Goal: Information Seeking & Learning: Find specific fact

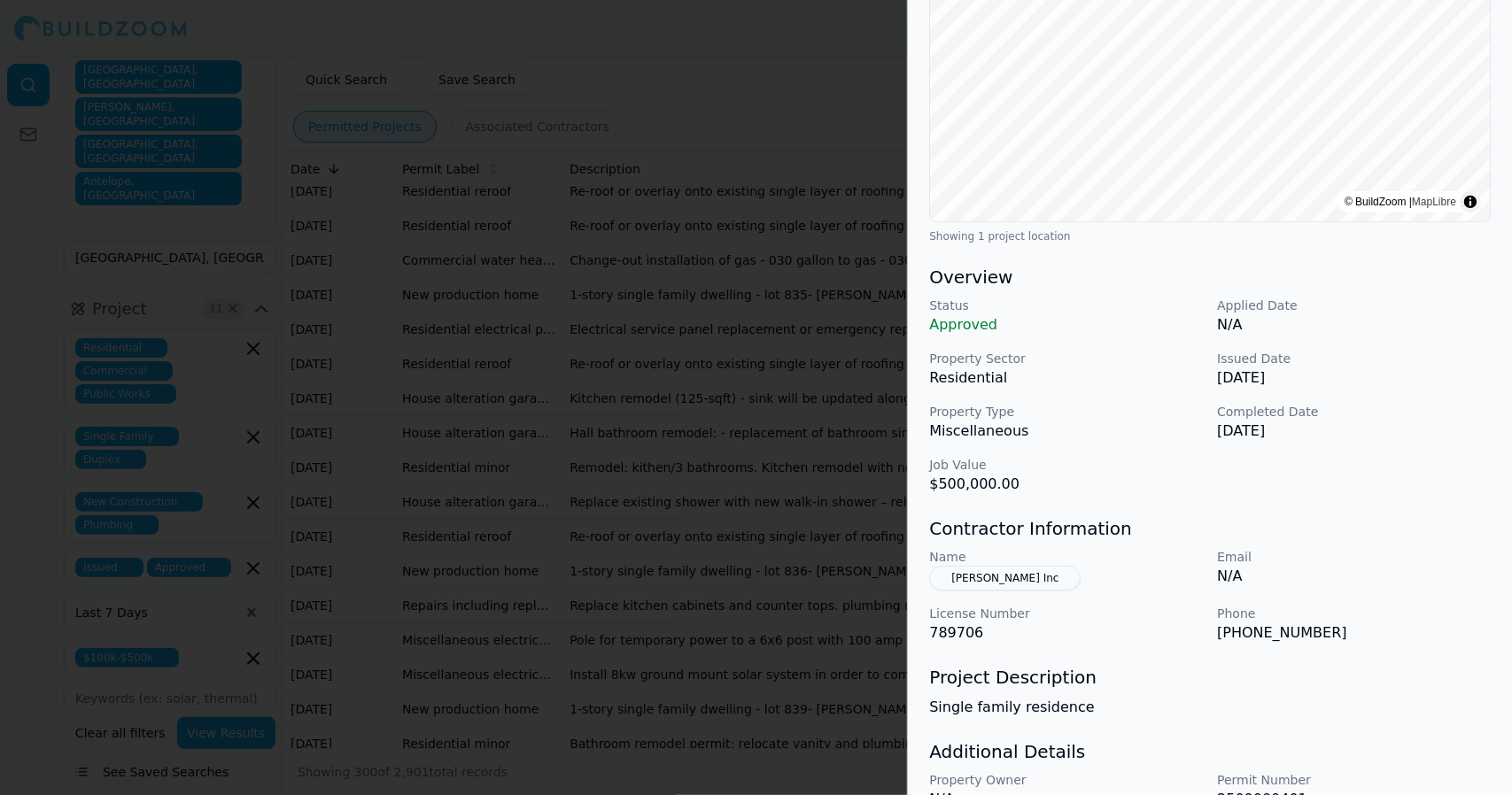
scroll to position [294, 0]
drag, startPoint x: 1050, startPoint y: 570, endPoint x: 985, endPoint y: 571, distance: 65.0
click at [985, 571] on button "[PERSON_NAME] Inc" at bounding box center [1005, 576] width 151 height 25
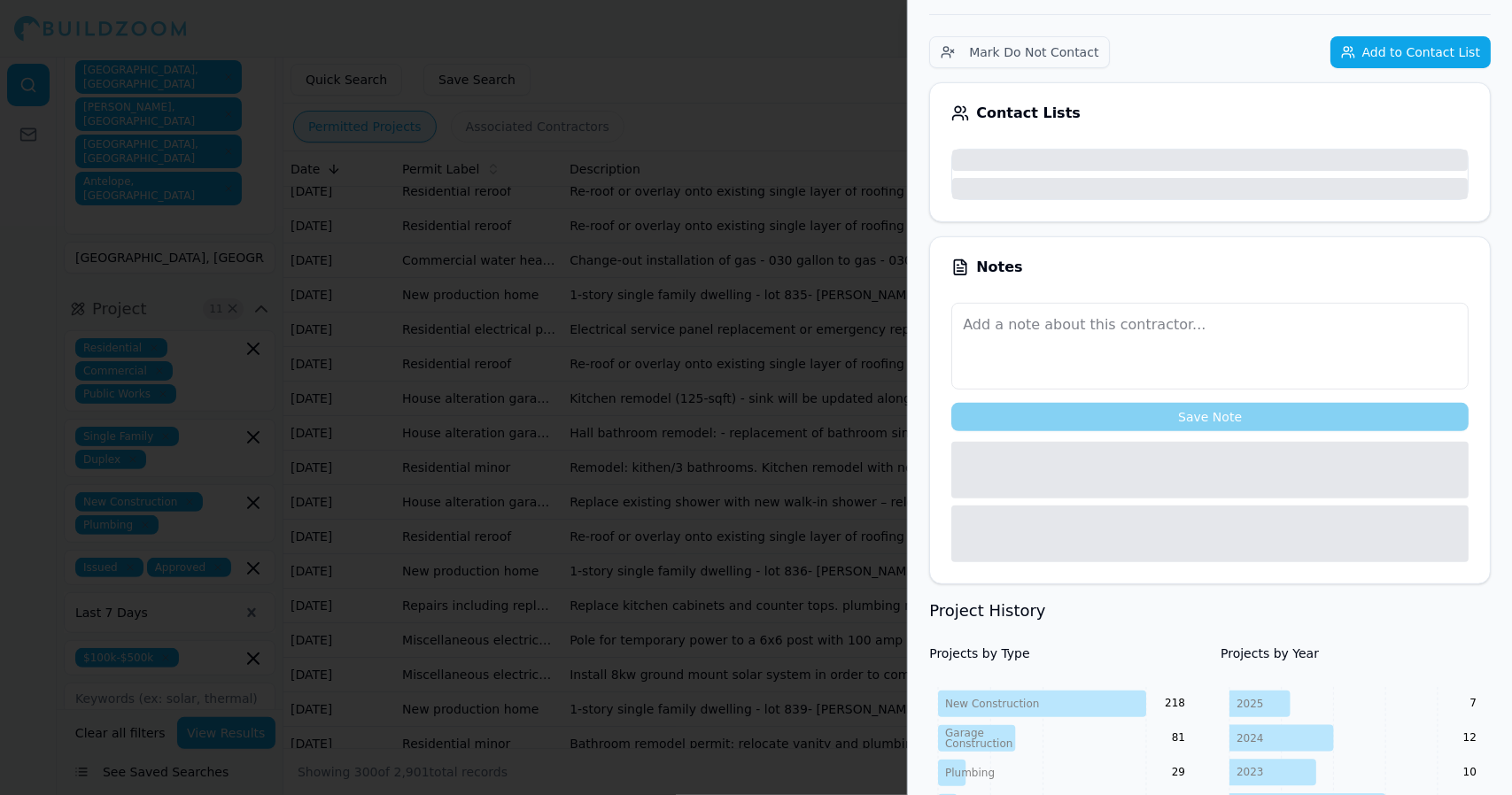
scroll to position [337, 0]
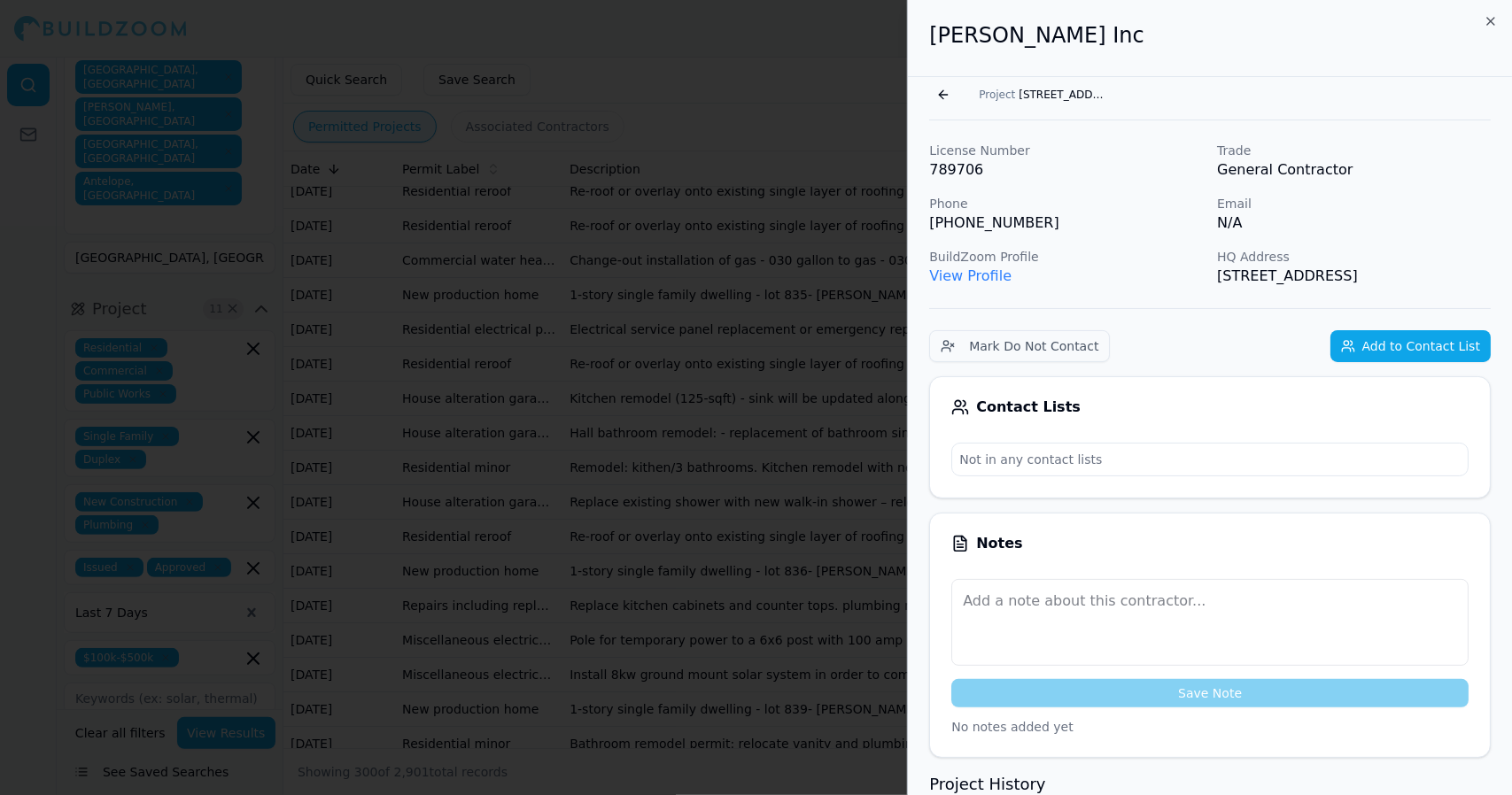
click at [982, 272] on link "View Profile" at bounding box center [970, 276] width 82 height 17
click at [1059, 86] on button "Project [STREET_ADDRESS]" at bounding box center [1042, 94] width 149 height 25
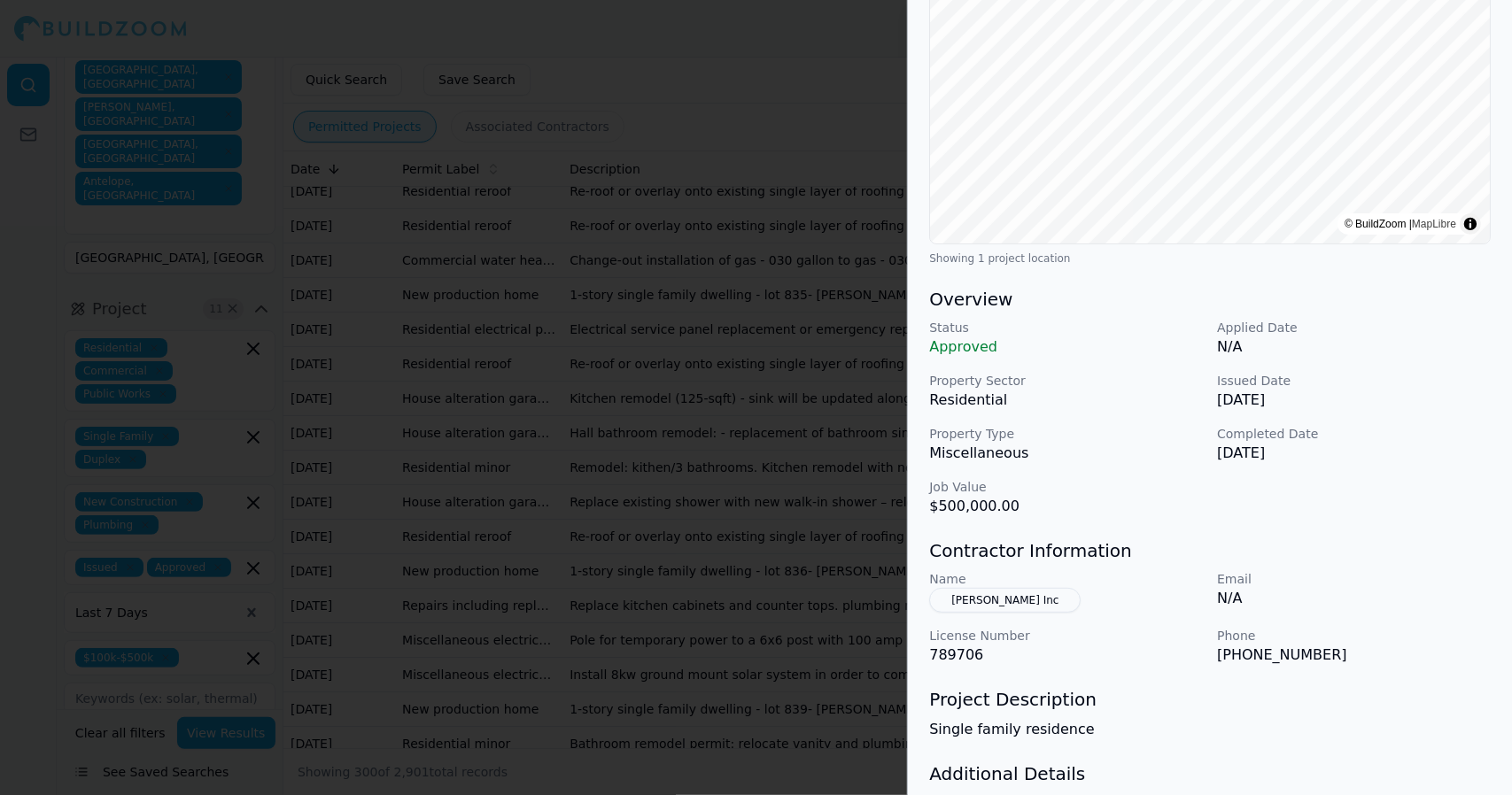
scroll to position [381, 0]
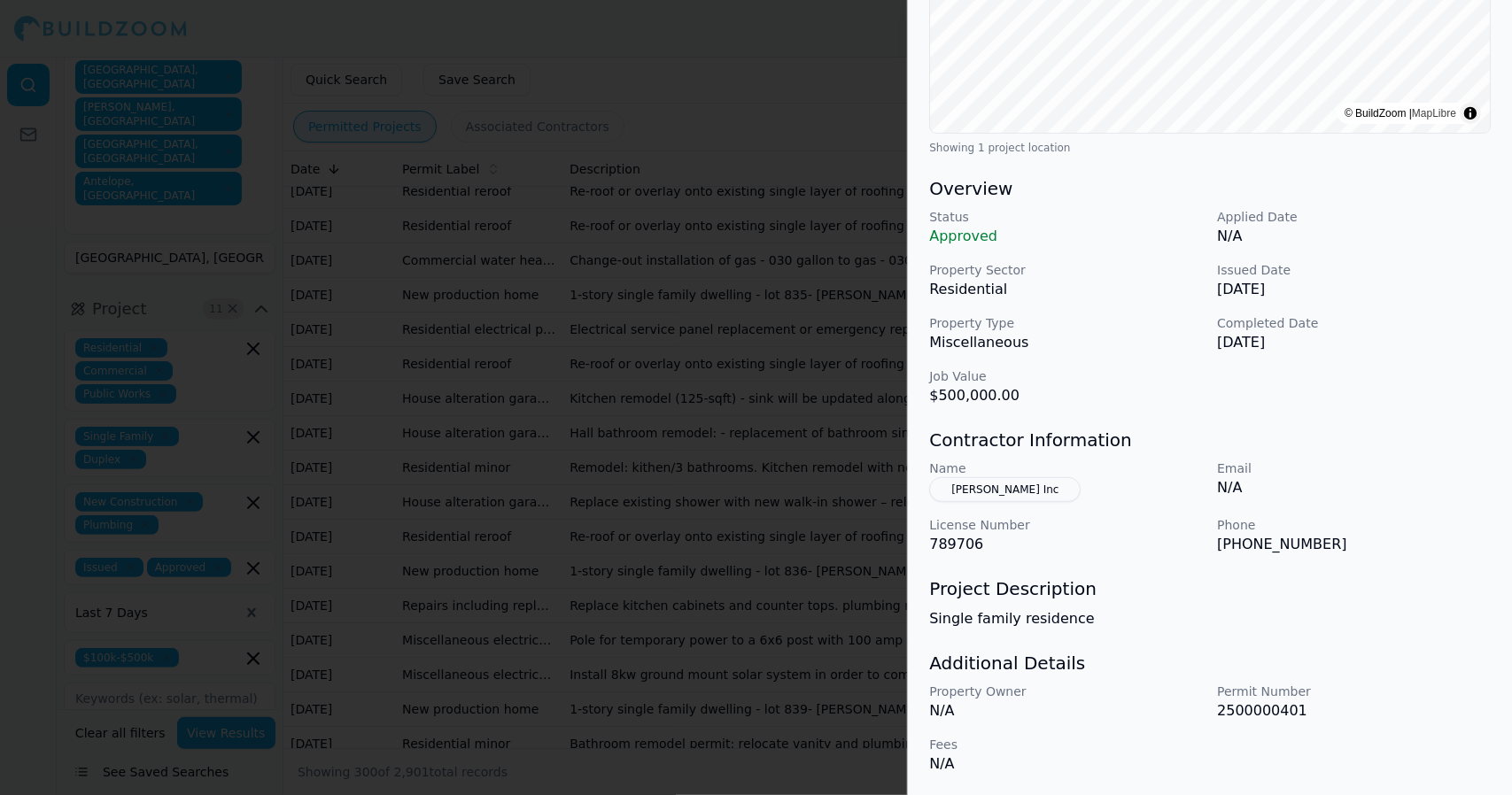
click at [1044, 476] on p "Name" at bounding box center [1066, 468] width 274 height 18
click at [1016, 484] on button "[PERSON_NAME] Inc" at bounding box center [1005, 489] width 151 height 25
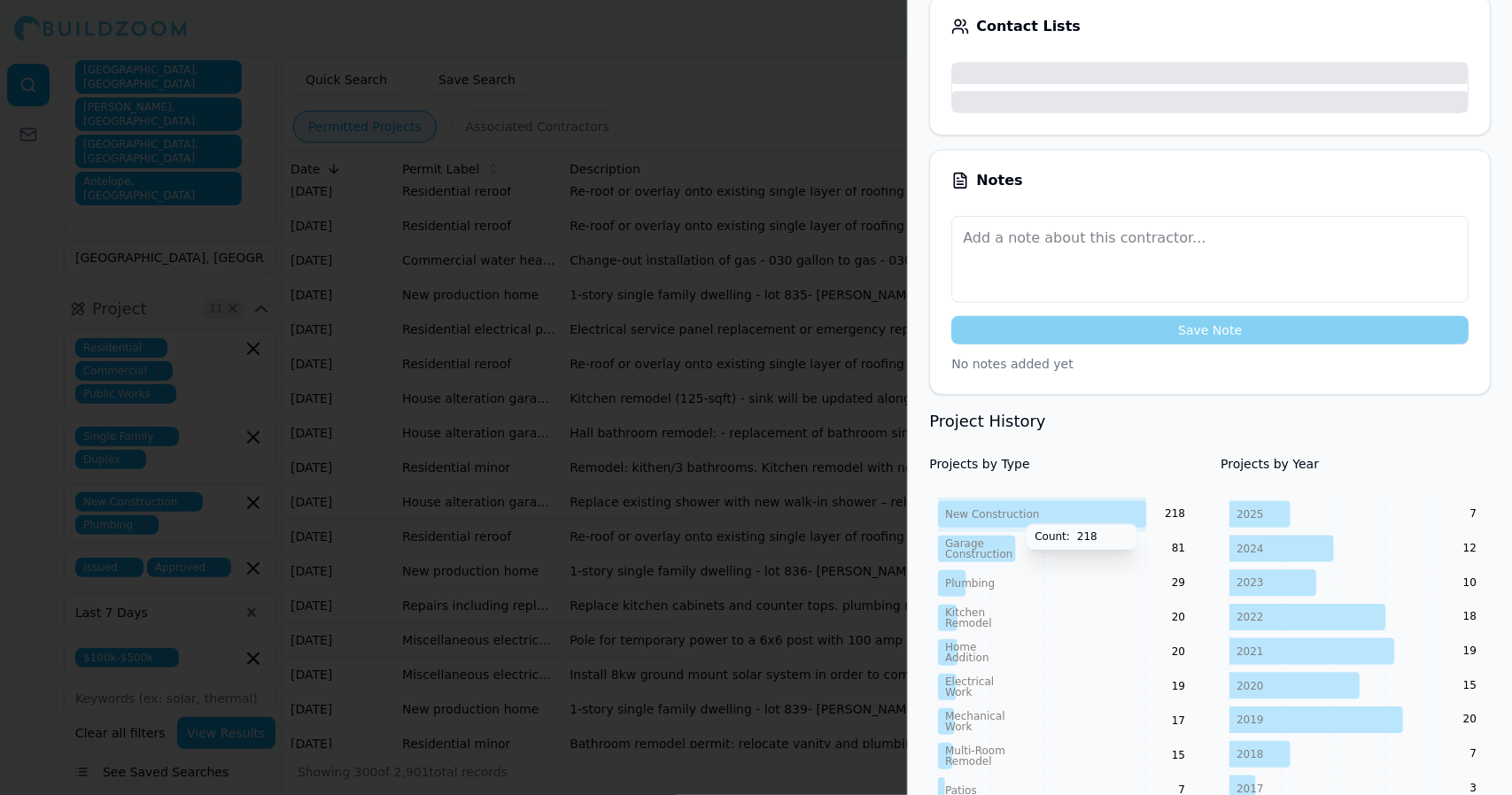
scroll to position [423, 0]
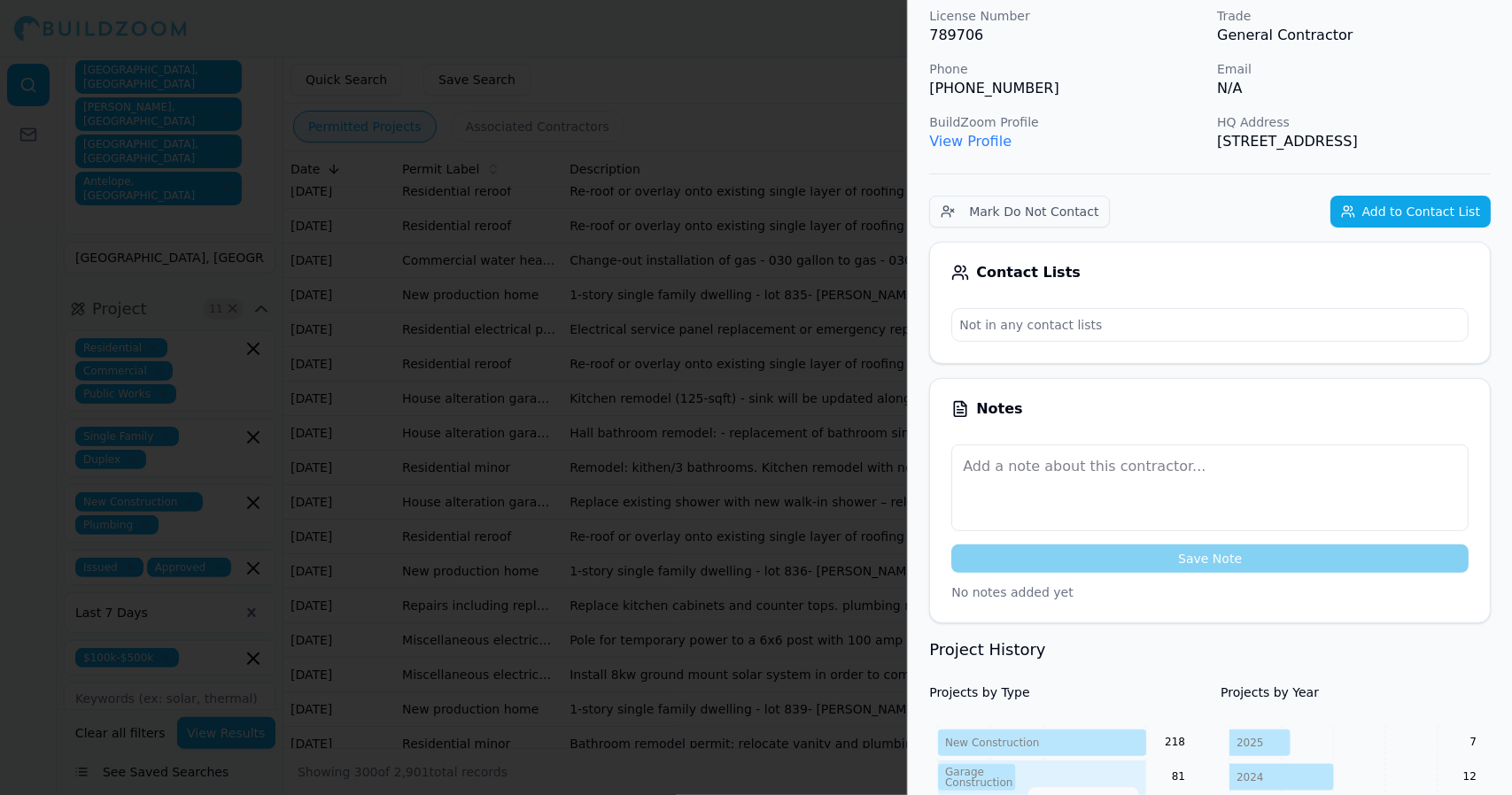
scroll to position [0, 0]
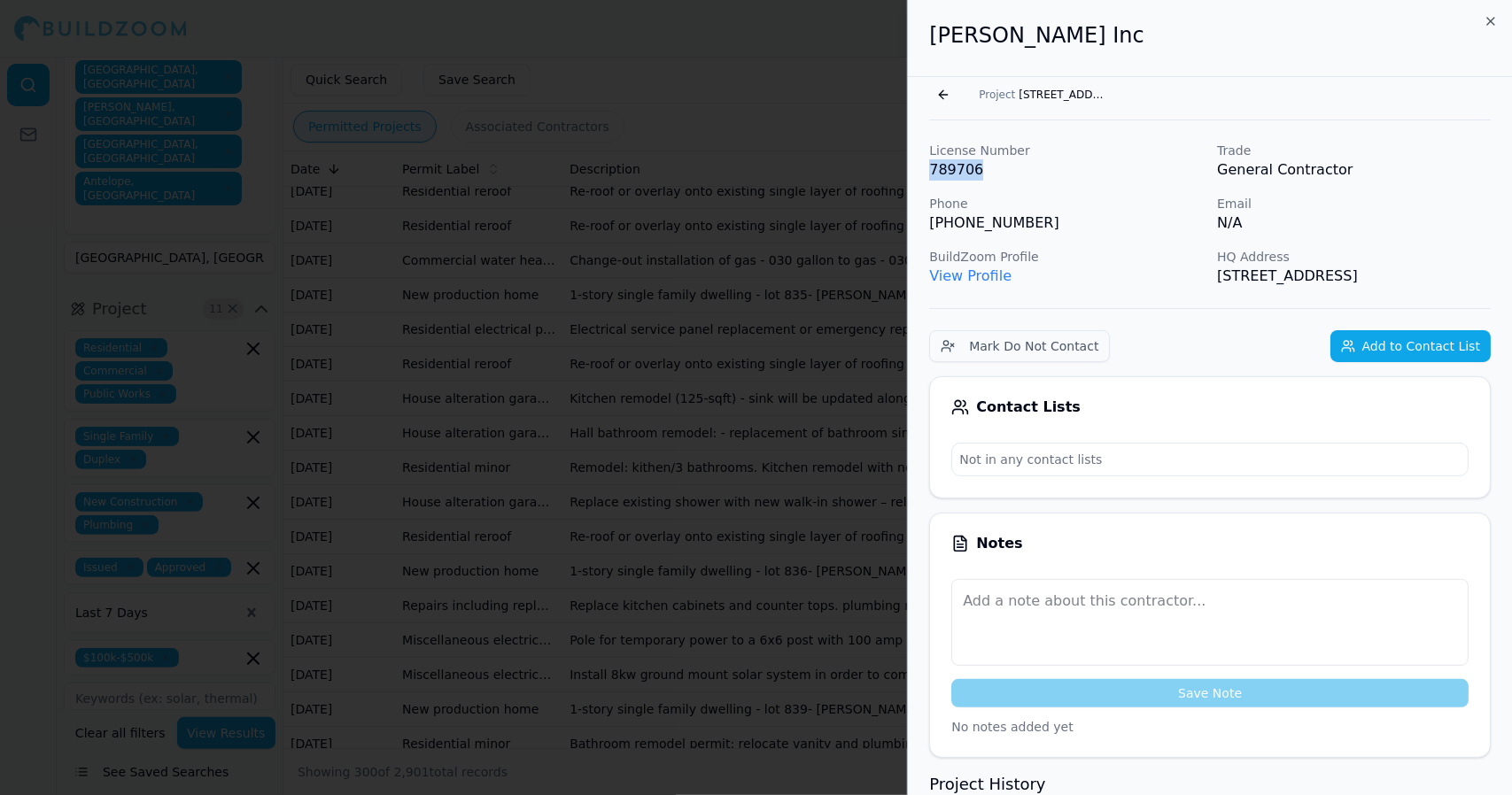
drag, startPoint x: 978, startPoint y: 169, endPoint x: 914, endPoint y: 172, distance: 64.1
copy p "789706"
drag, startPoint x: 928, startPoint y: 39, endPoint x: 1491, endPoint y: 269, distance: 608.2
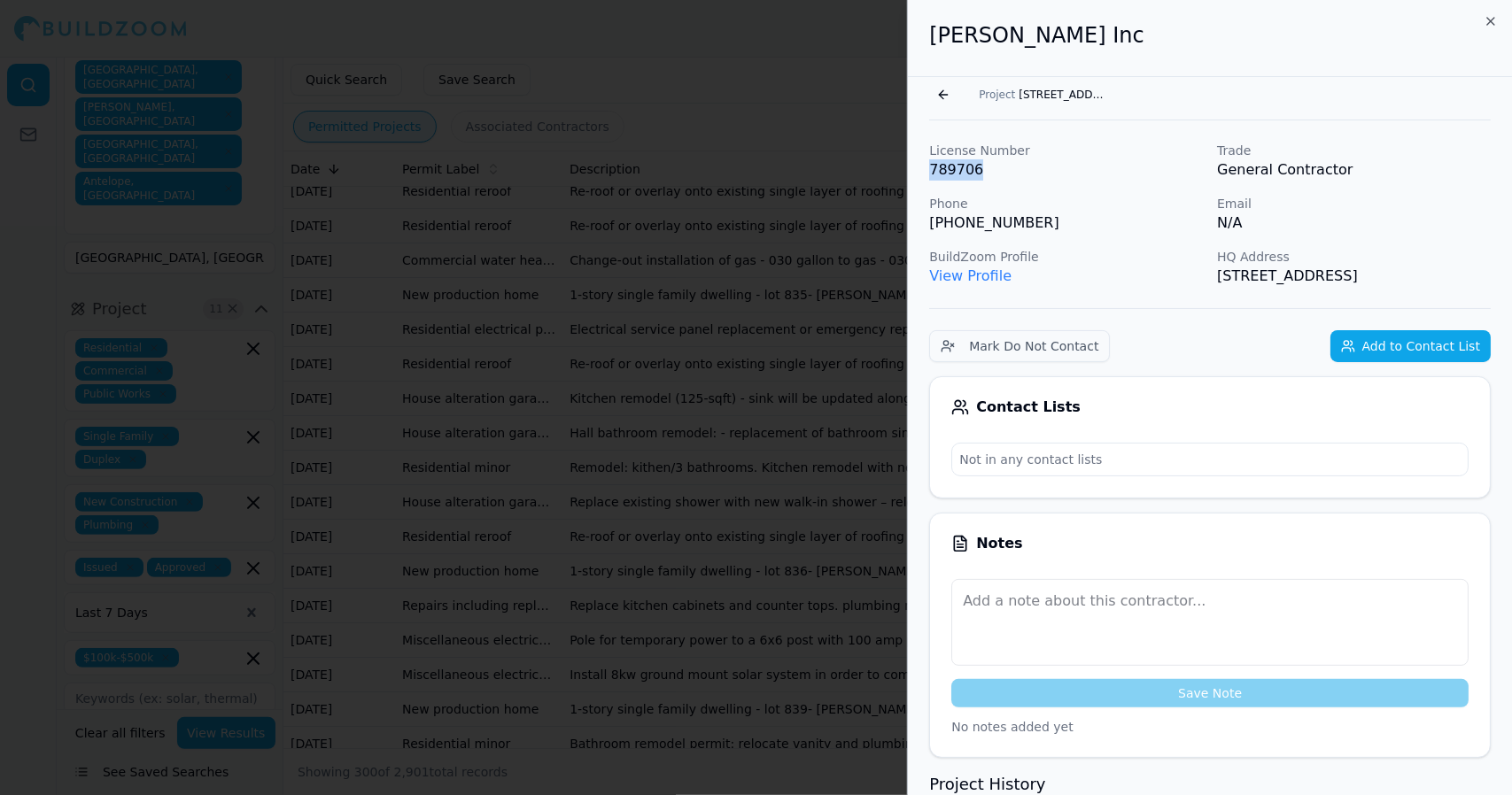
copy div "[PERSON_NAME] Inc Go back Project [STREET_ADDRESS] License Number 789706 Trade …"
